Goal: Information Seeking & Learning: Learn about a topic

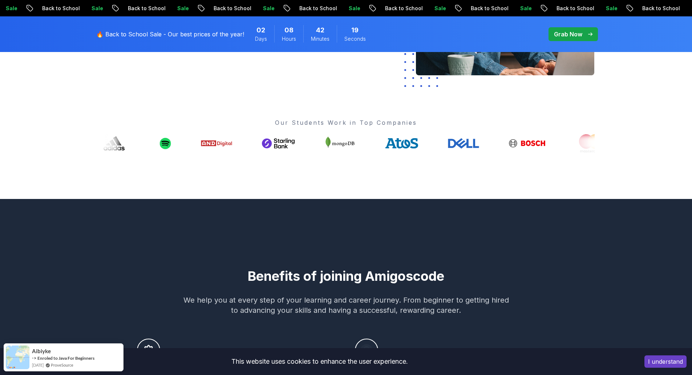
scroll to position [363, 0]
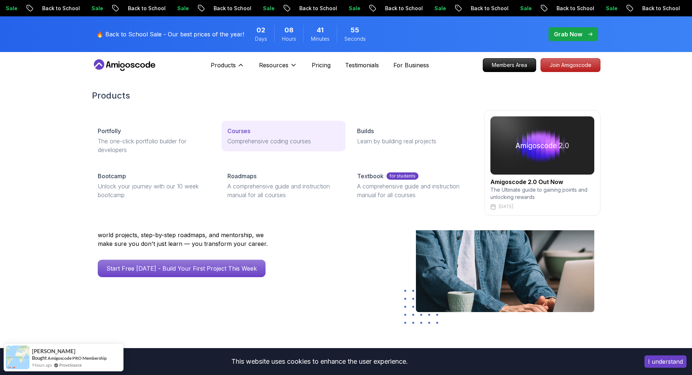
click at [243, 128] on p "Courses" at bounding box center [238, 130] width 23 height 9
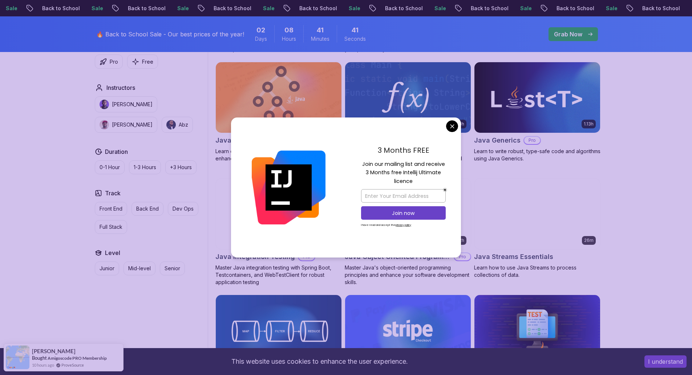
scroll to position [1017, 0]
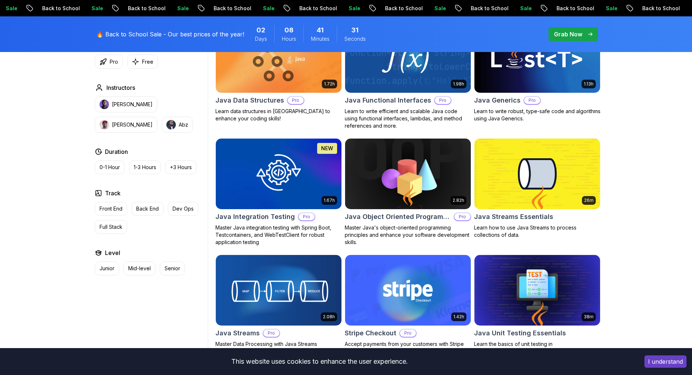
scroll to position [1127, 0]
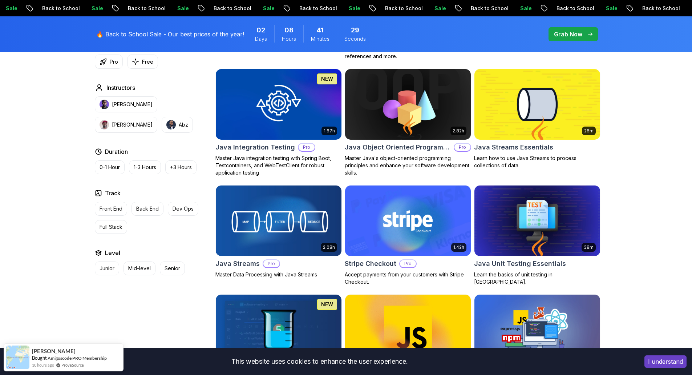
click at [572, 112] on img at bounding box center [537, 104] width 132 height 74
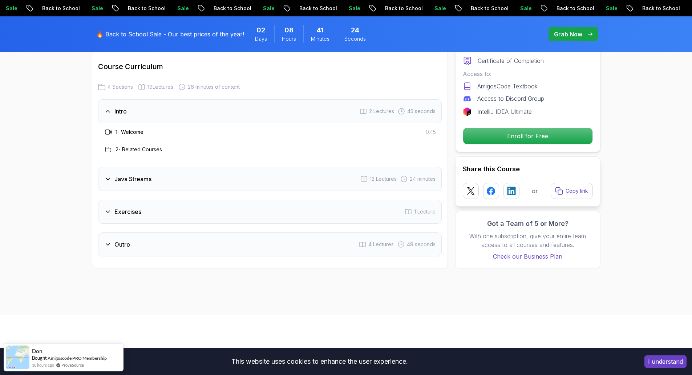
scroll to position [945, 0]
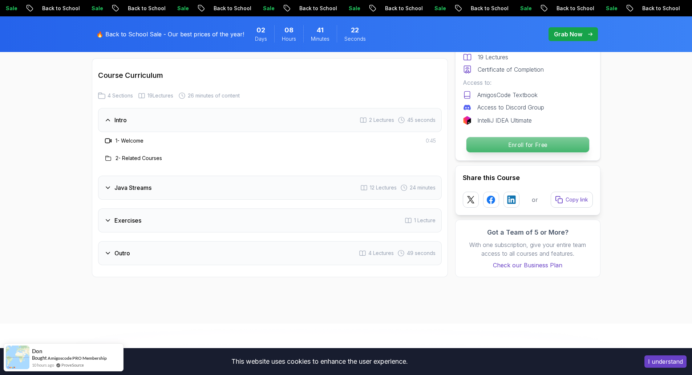
click at [509, 137] on p "Enroll for Free" at bounding box center [527, 144] width 123 height 15
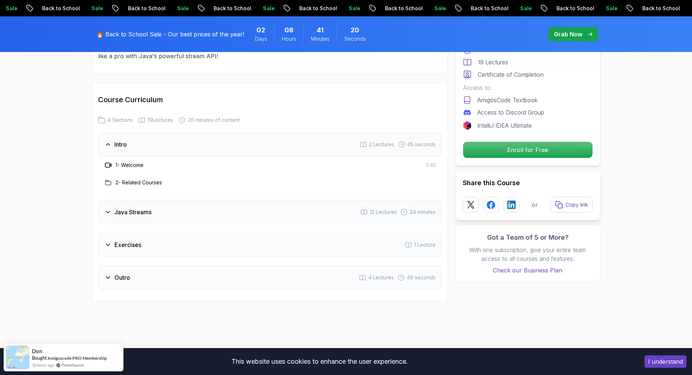
scroll to position [813, 0]
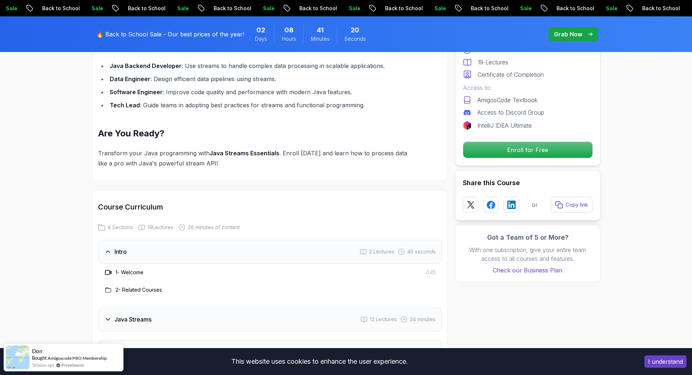
click at [138, 307] on div "Java Streams 12 Lectures 24 minutes" at bounding box center [270, 319] width 344 height 24
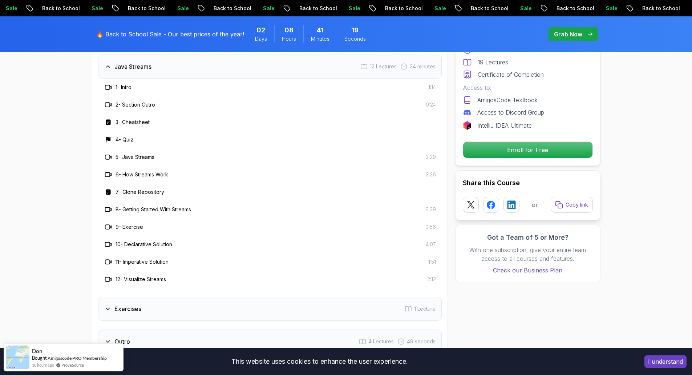
scroll to position [1031, 0]
click at [123, 83] on h3 "1 - Intro" at bounding box center [124, 86] width 16 height 7
click at [122, 83] on h3 "1 - Intro" at bounding box center [124, 86] width 16 height 7
click at [108, 101] on icon at bounding box center [108, 104] width 7 height 7
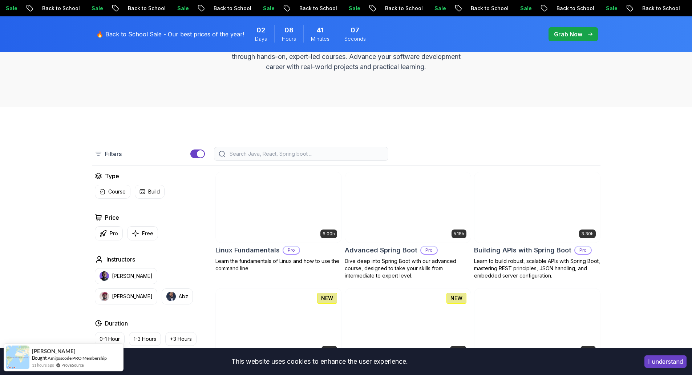
scroll to position [90, 0]
